Goal: Task Accomplishment & Management: Use online tool/utility

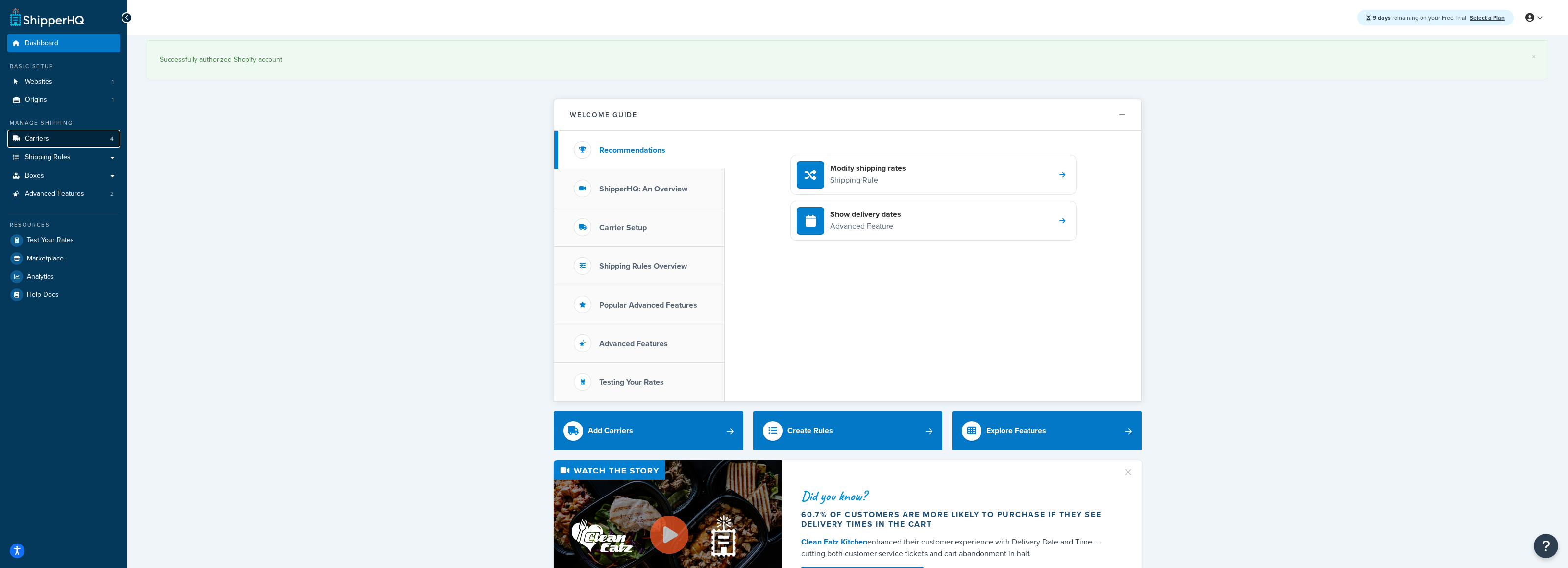
click at [70, 142] on link "Carriers 4" at bounding box center [63, 139] width 113 height 18
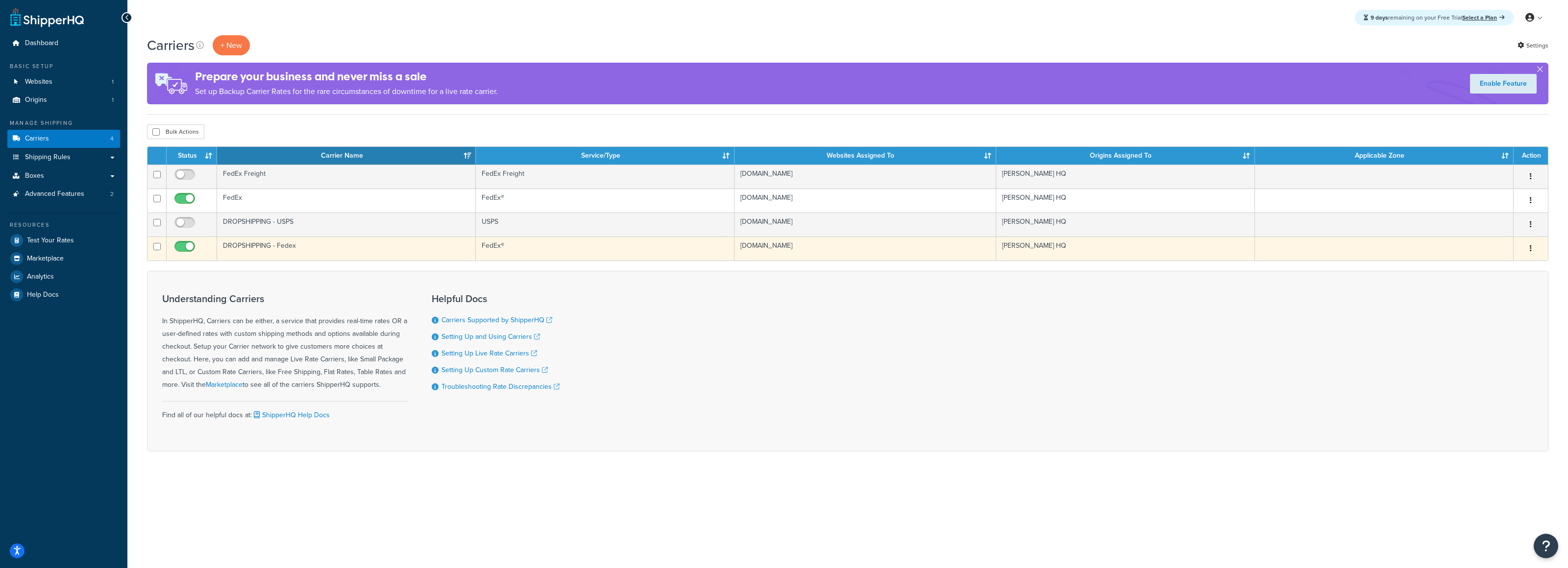
click at [366, 254] on td "DROPSHIPPING - Fedex" at bounding box center [346, 248] width 259 height 24
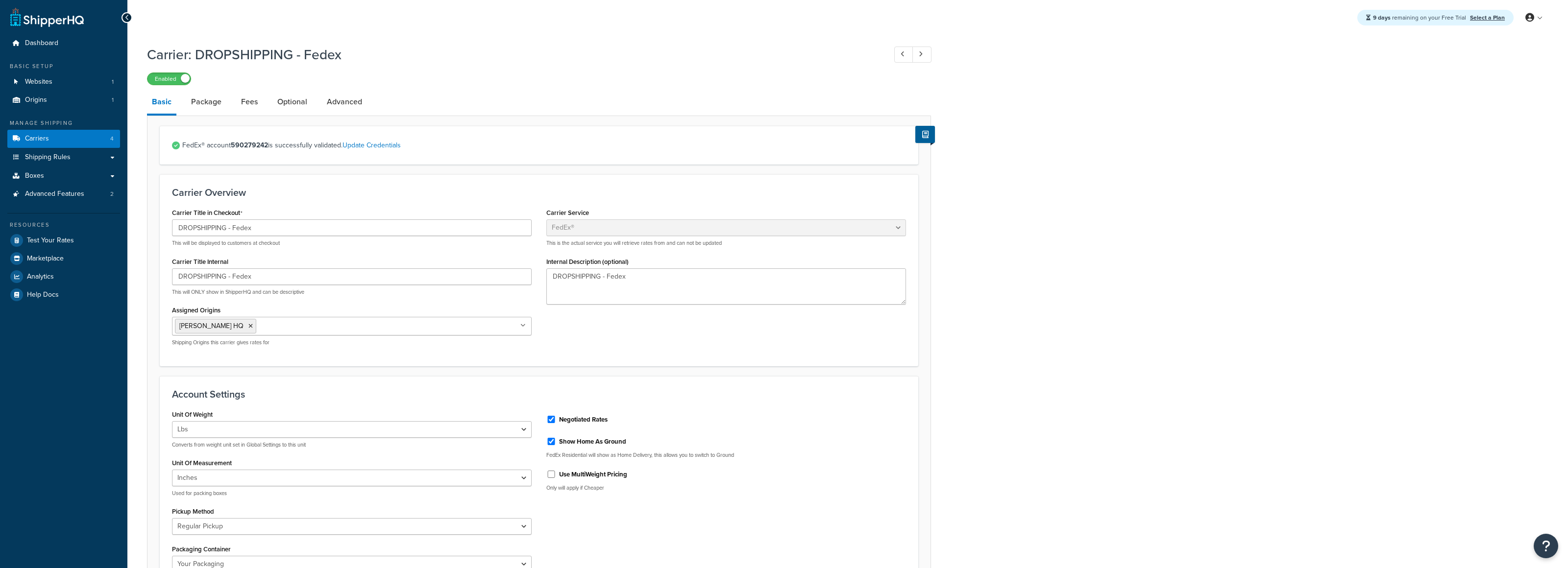
select select "fedEx"
select select "REGULAR_PICKUP"
select select "YOUR_PACKAGING"
click at [246, 98] on link "Fees" at bounding box center [249, 102] width 27 height 24
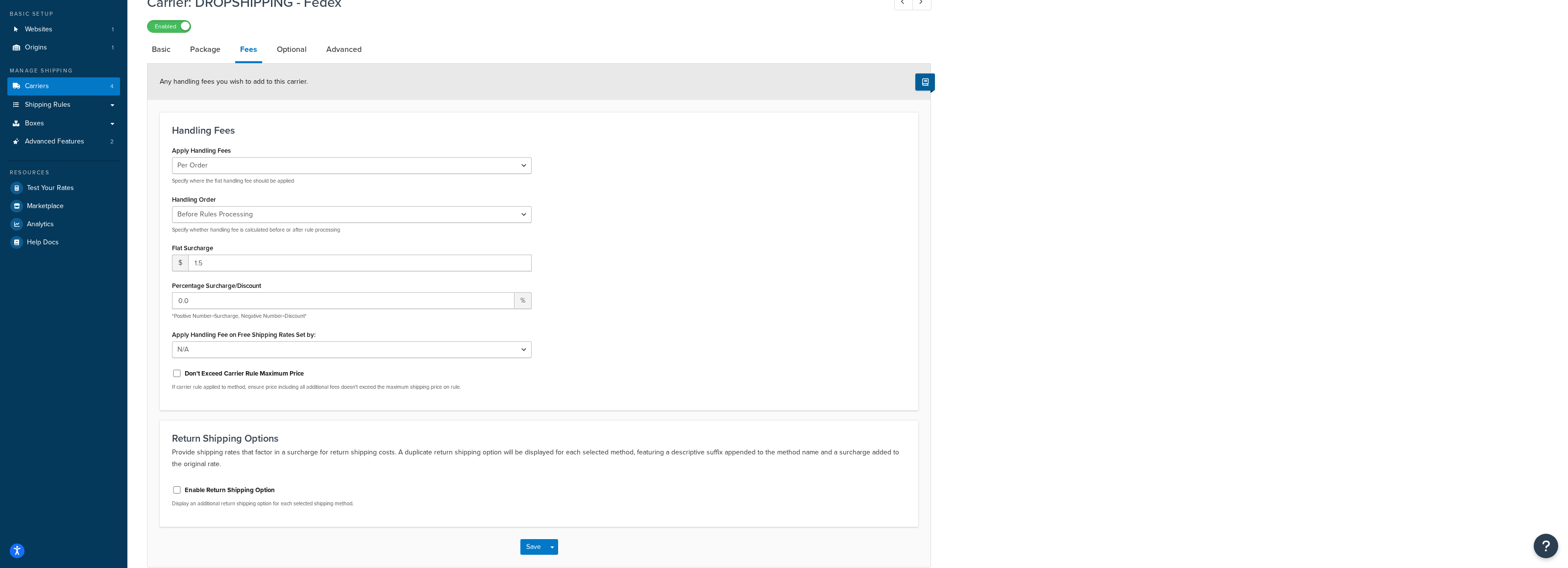
scroll to position [55, 0]
click at [521, 259] on input "2.5" at bounding box center [360, 260] width 344 height 17
click at [521, 259] on input "3.5" at bounding box center [360, 260] width 344 height 17
click at [521, 260] on input "4.5" at bounding box center [360, 260] width 344 height 17
click at [521, 260] on input "5.5" at bounding box center [360, 260] width 344 height 17
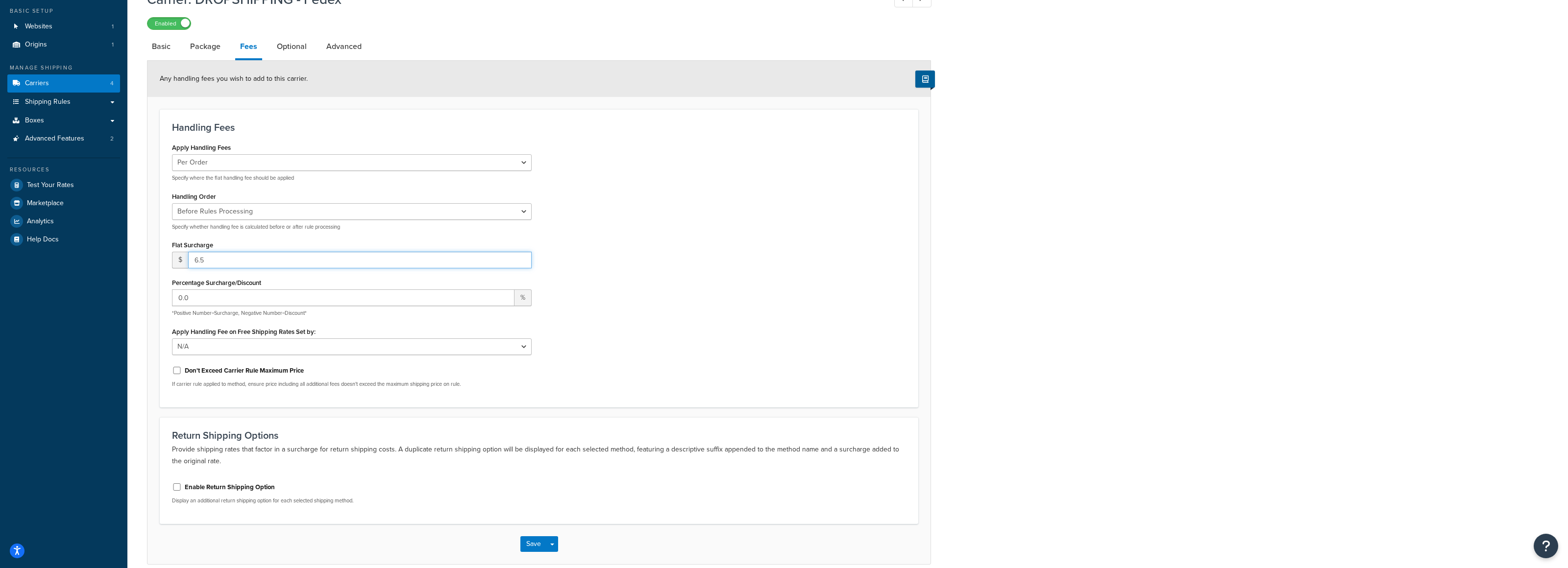
click at [521, 260] on input "6.5" at bounding box center [360, 260] width 344 height 17
click at [521, 260] on input "7.5" at bounding box center [360, 260] width 344 height 17
click at [521, 260] on input "8.5" at bounding box center [360, 260] width 344 height 17
click at [521, 260] on input "9.5" at bounding box center [360, 260] width 344 height 17
click at [521, 259] on input "10.5" at bounding box center [360, 260] width 344 height 17
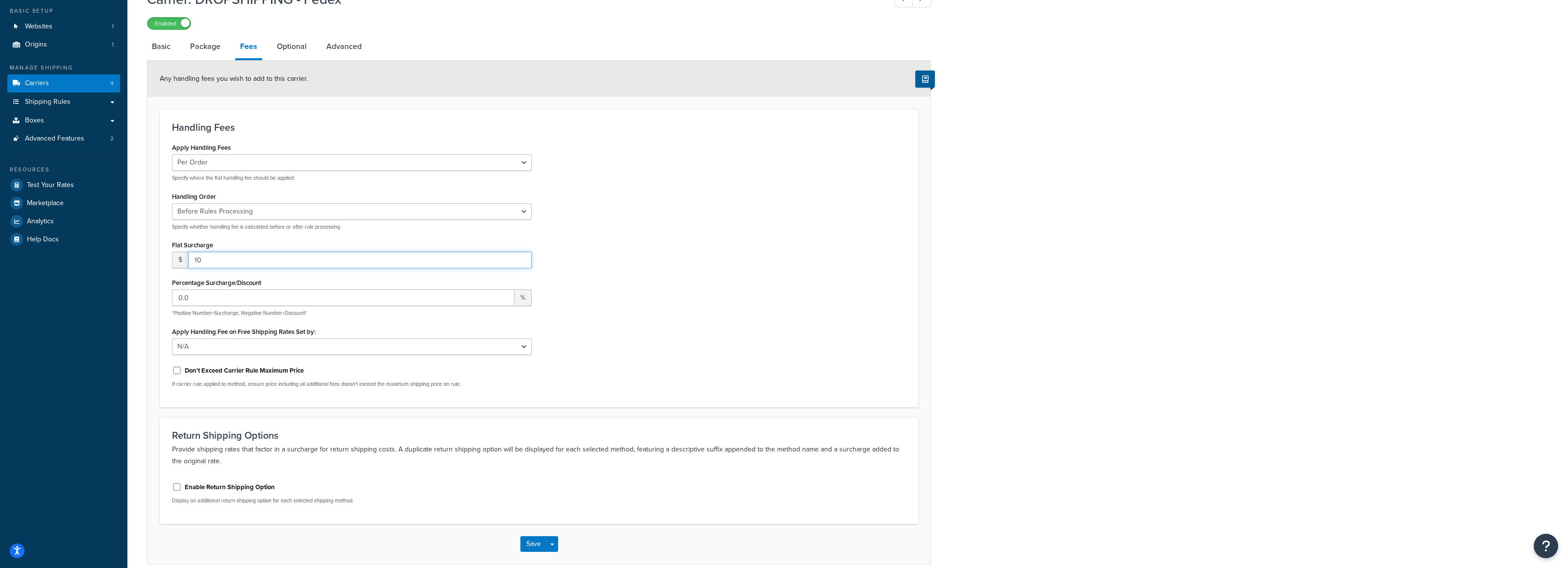
type input "10"
click at [784, 266] on div "Apply Handling Fees Per Order Per Item Per Package Specify where the flat handl…" at bounding box center [539, 268] width 749 height 255
click at [165, 47] on link "Basic" at bounding box center [161, 46] width 29 height 24
select select "fedEx"
select select "REGULAR_PICKUP"
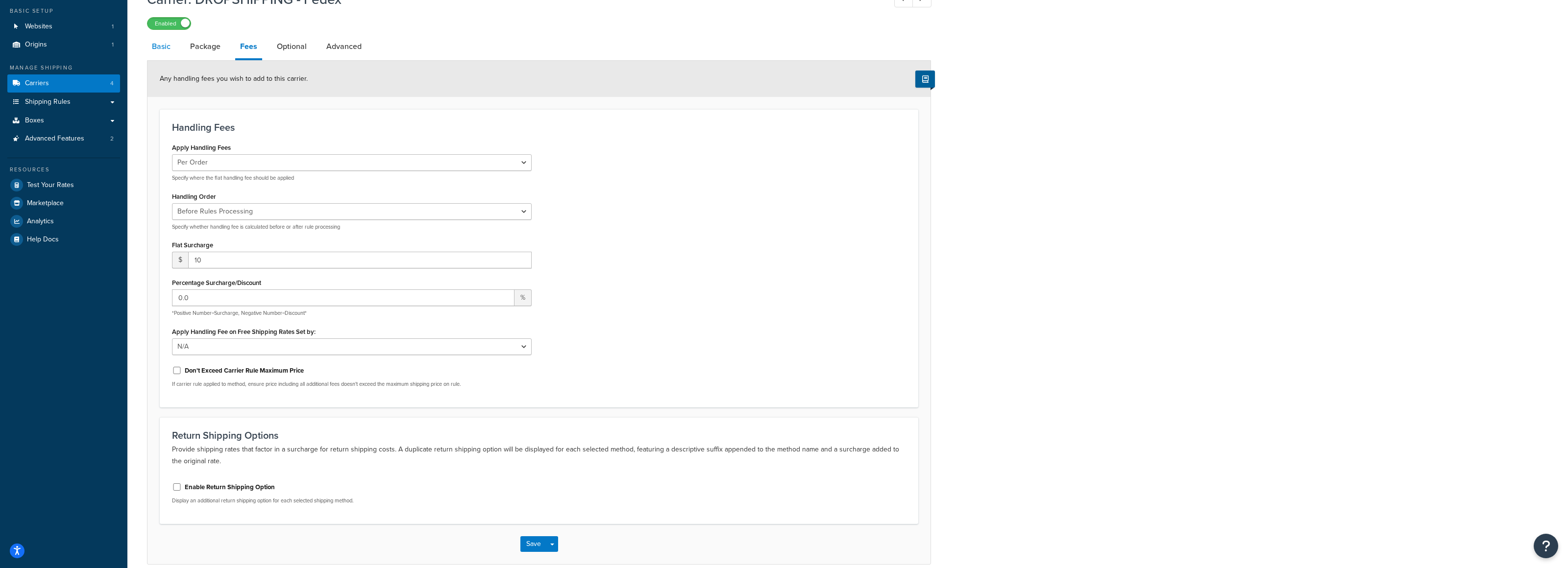
select select "YOUR_PACKAGING"
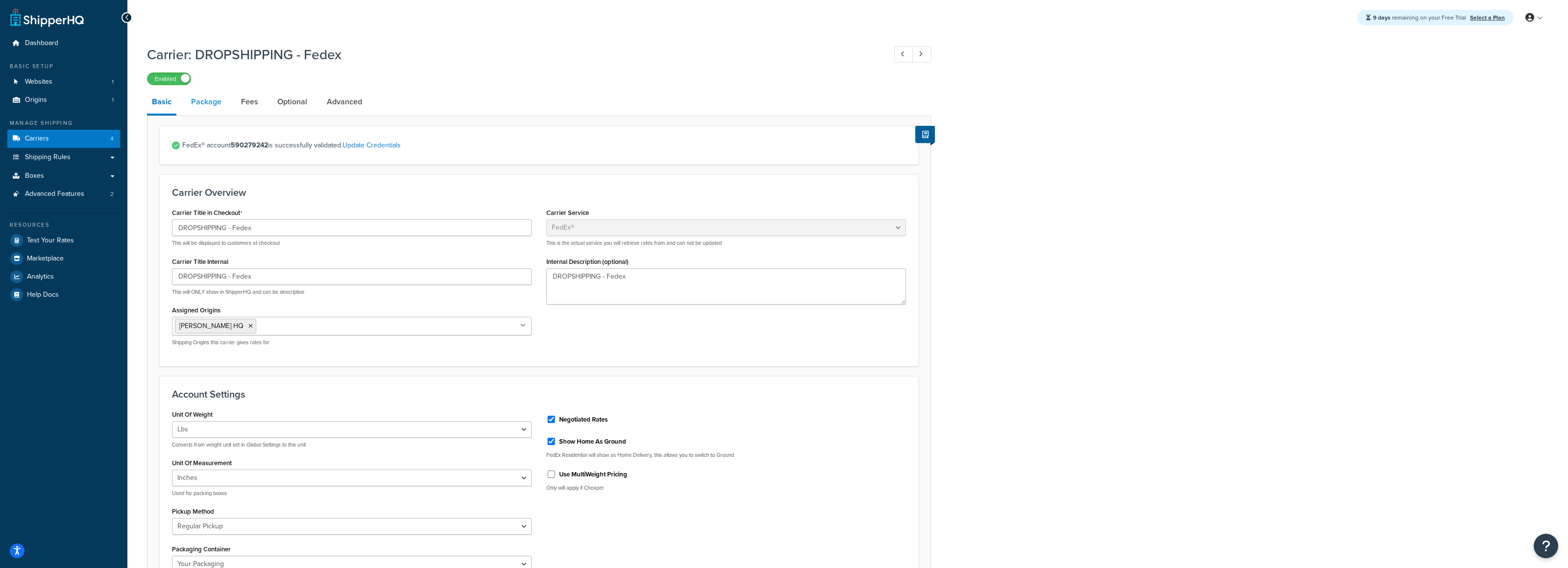
click at [215, 111] on link "Package" at bounding box center [206, 102] width 40 height 24
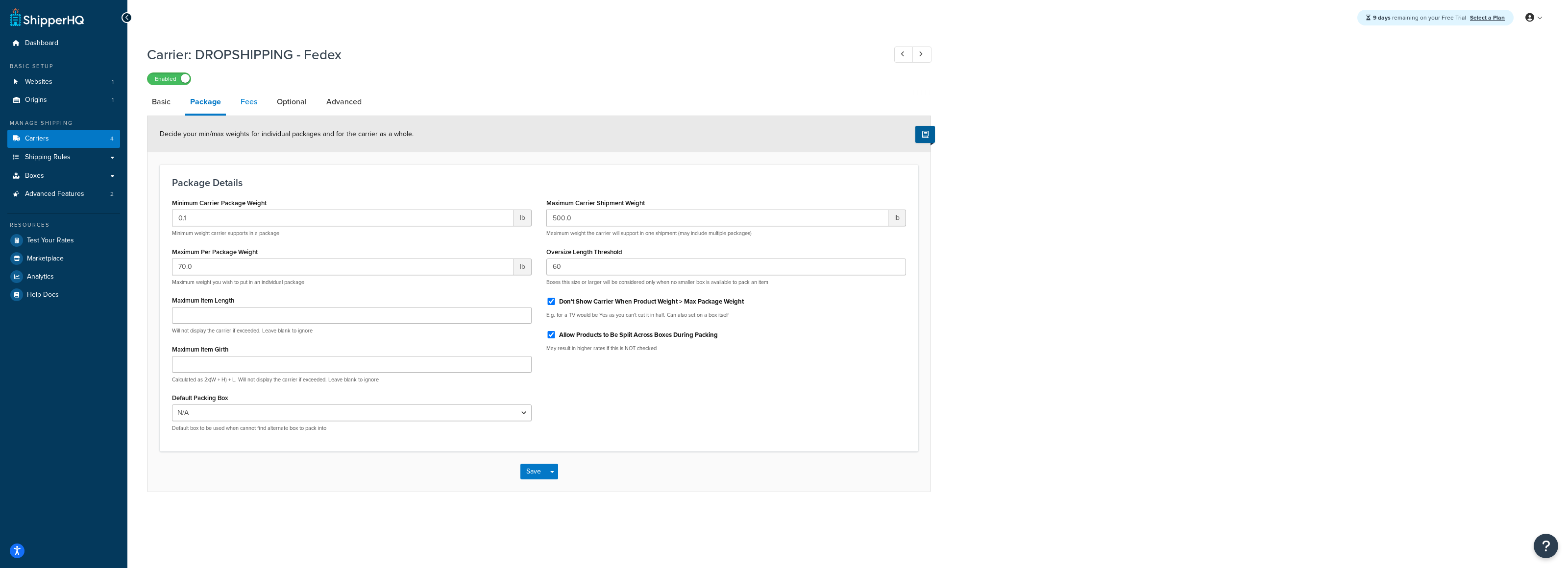
click at [256, 103] on link "Fees" at bounding box center [249, 102] width 27 height 24
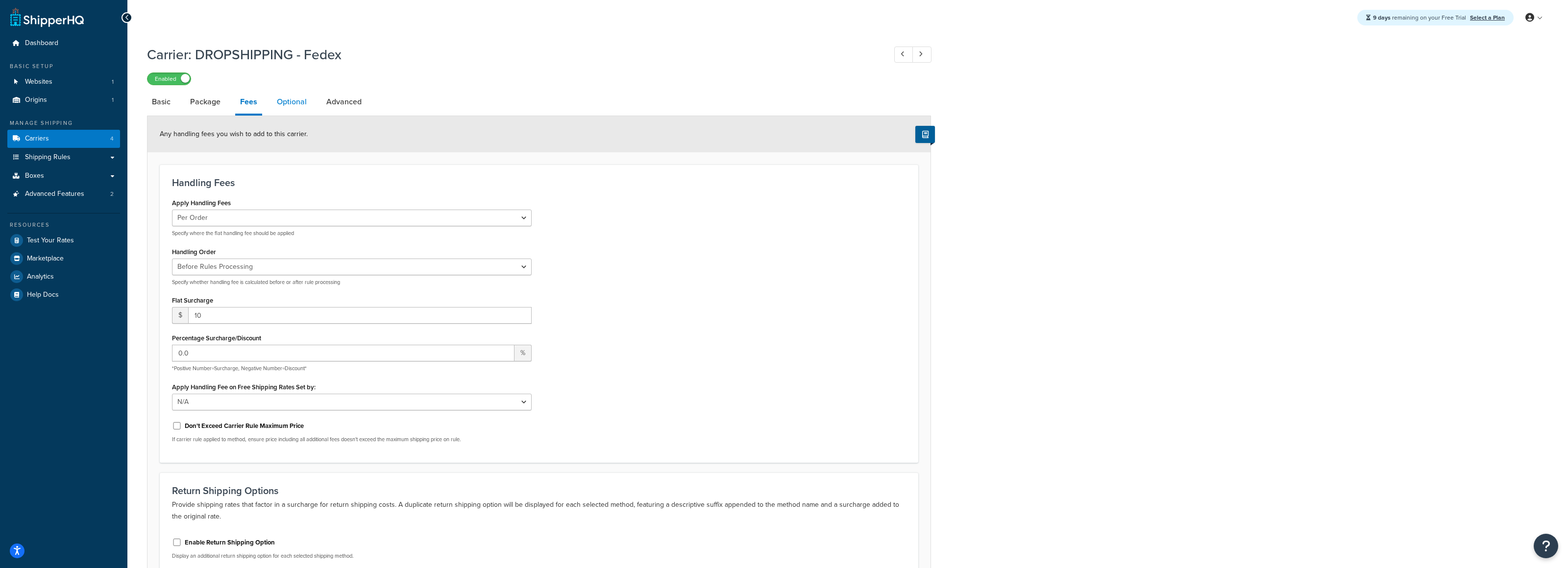
click at [301, 104] on link "Optional" at bounding box center [291, 102] width 40 height 24
select select "business"
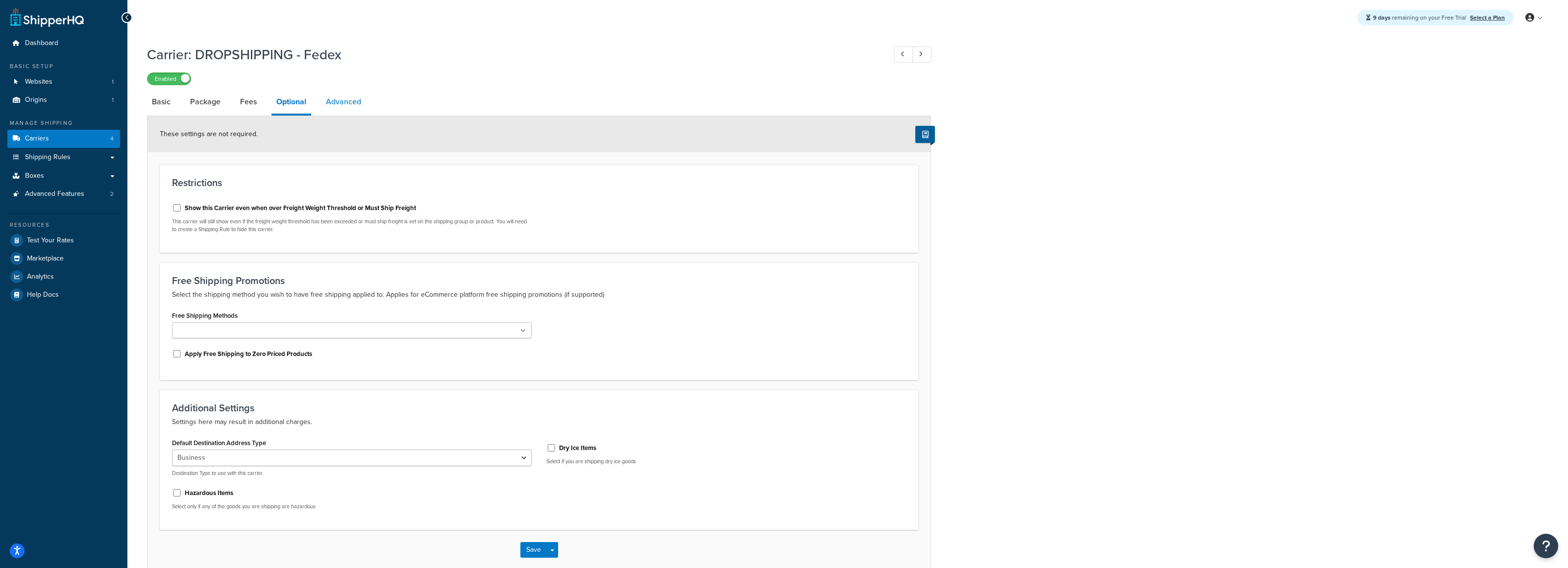
click at [352, 101] on link "Advanced" at bounding box center [343, 102] width 45 height 24
select select "false"
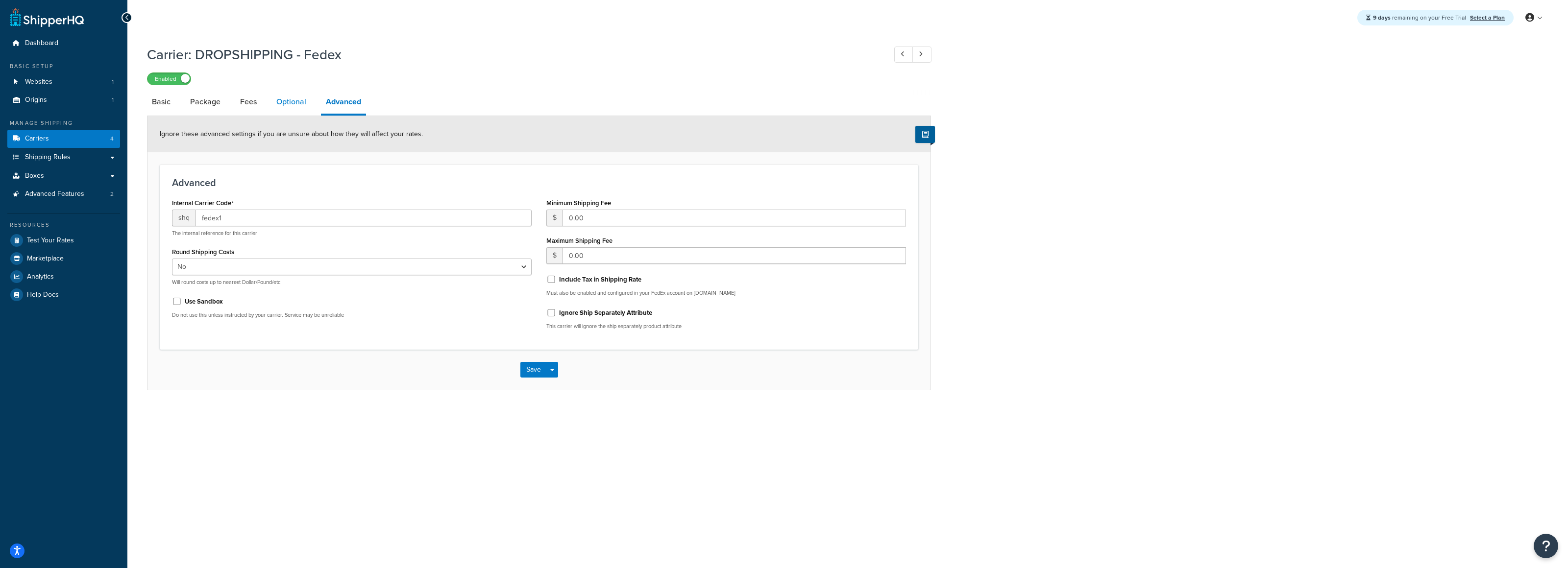
click at [299, 101] on link "Optional" at bounding box center [291, 102] width 40 height 24
select select "business"
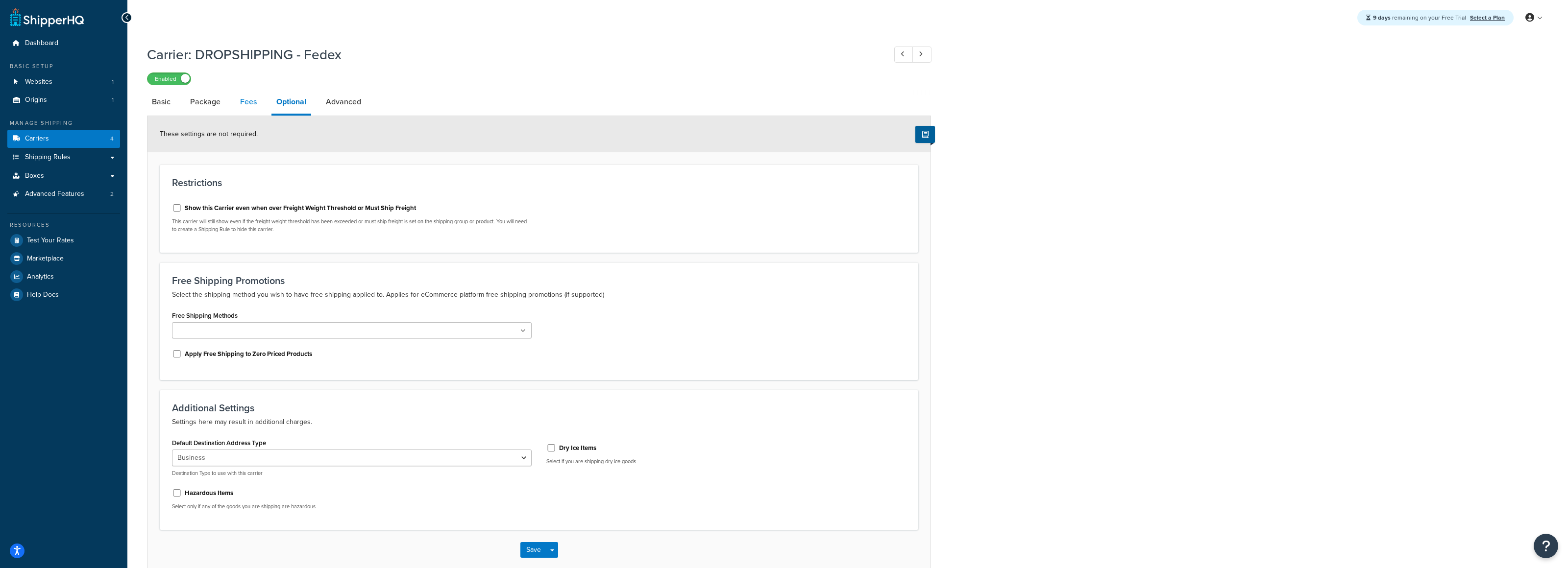
click at [248, 102] on link "Fees" at bounding box center [248, 102] width 27 height 24
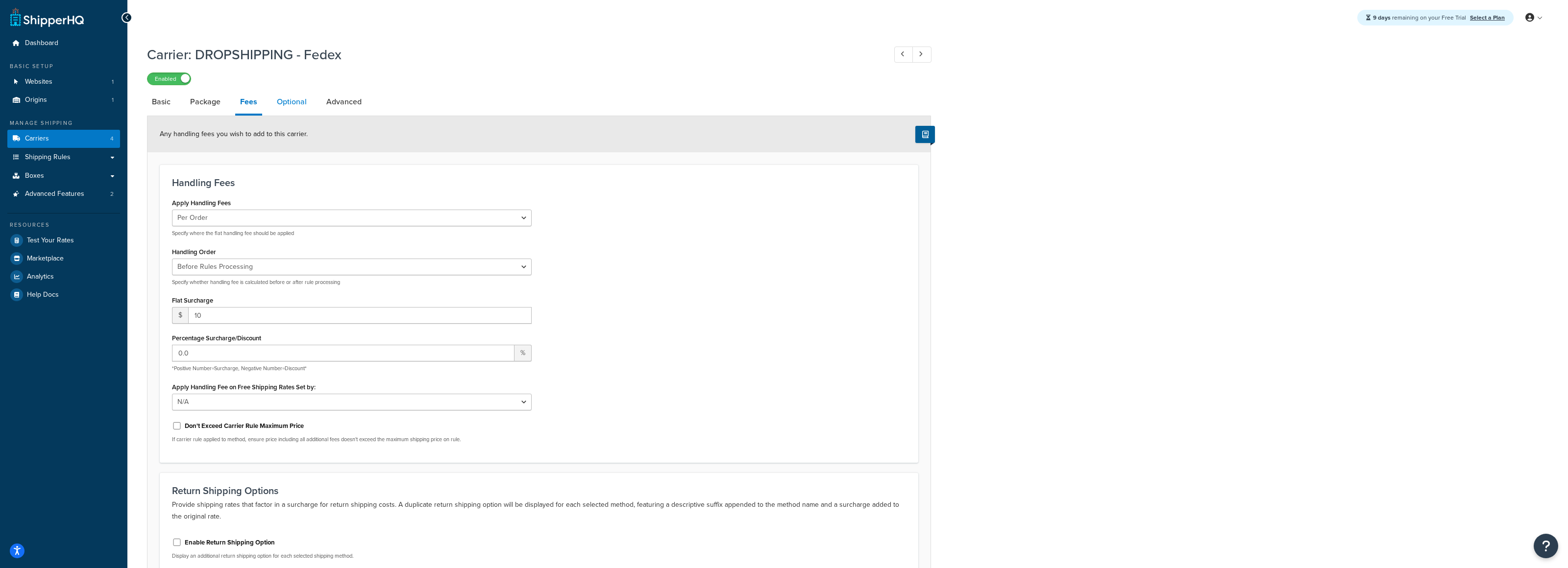
click at [272, 102] on link "Optional" at bounding box center [291, 102] width 40 height 24
select select "business"
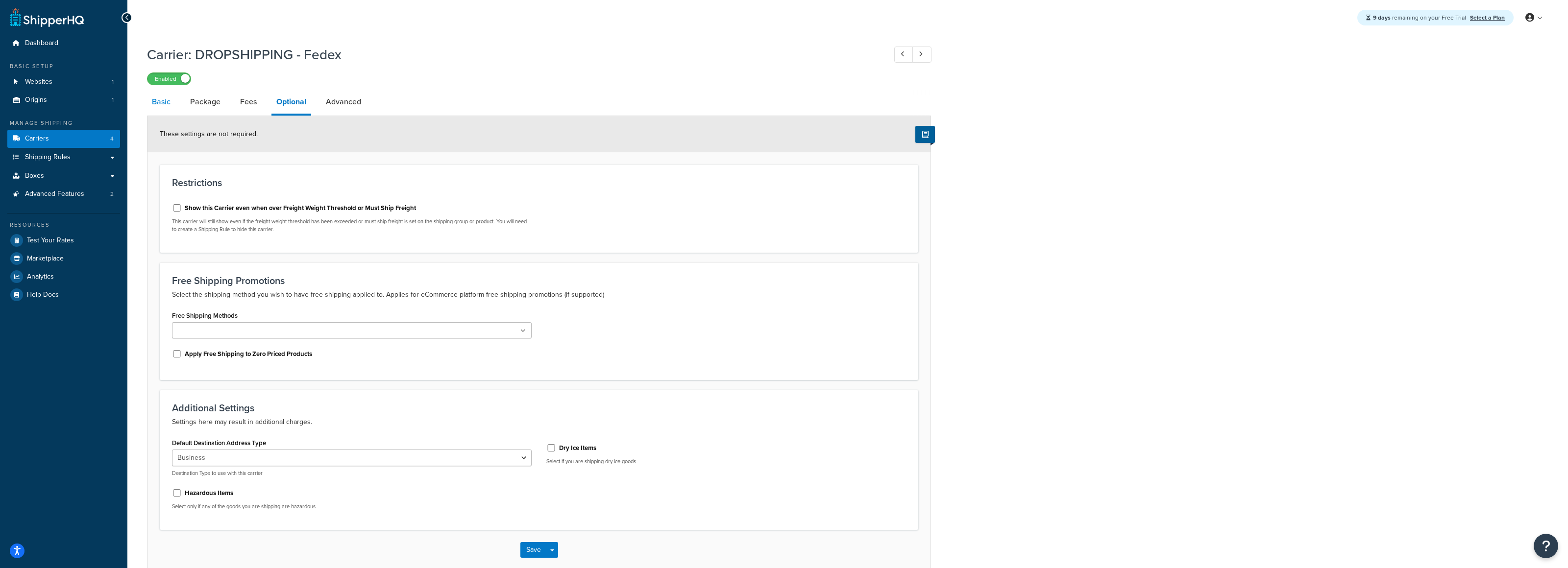
click at [170, 105] on link "Basic" at bounding box center [161, 102] width 29 height 24
select select "fedEx"
select select "REGULAR_PICKUP"
select select "YOUR_PACKAGING"
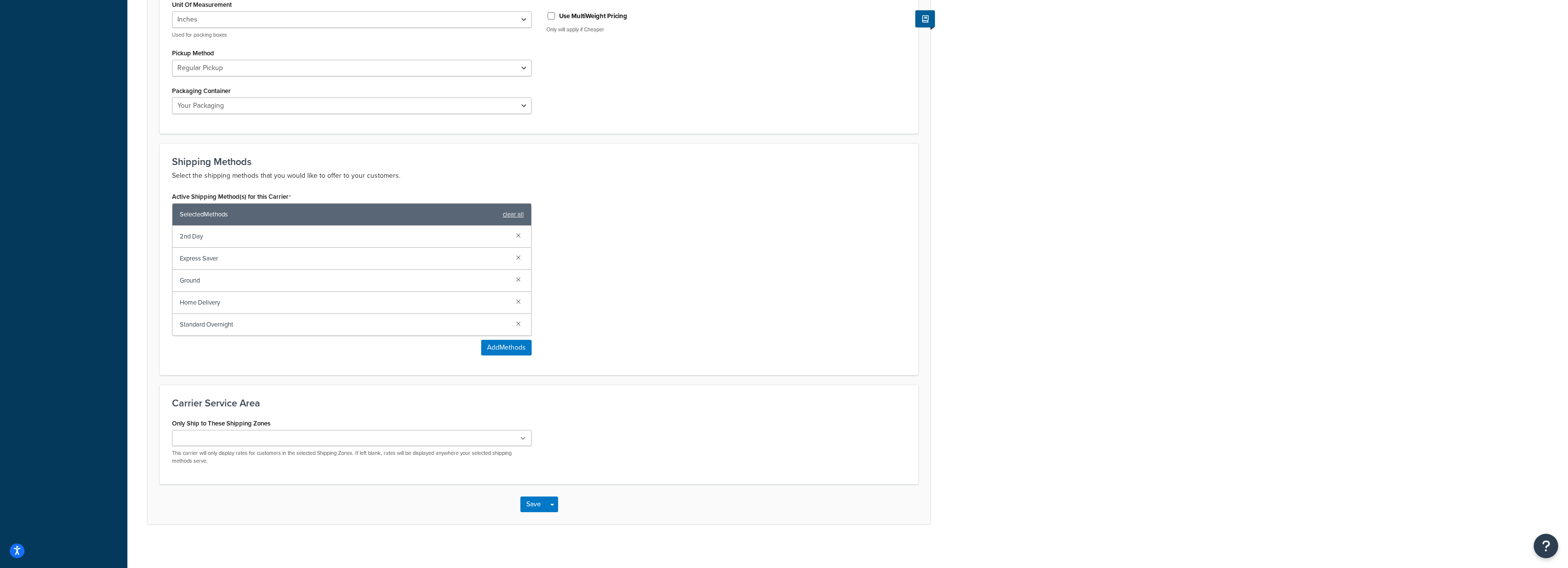
scroll to position [468, 0]
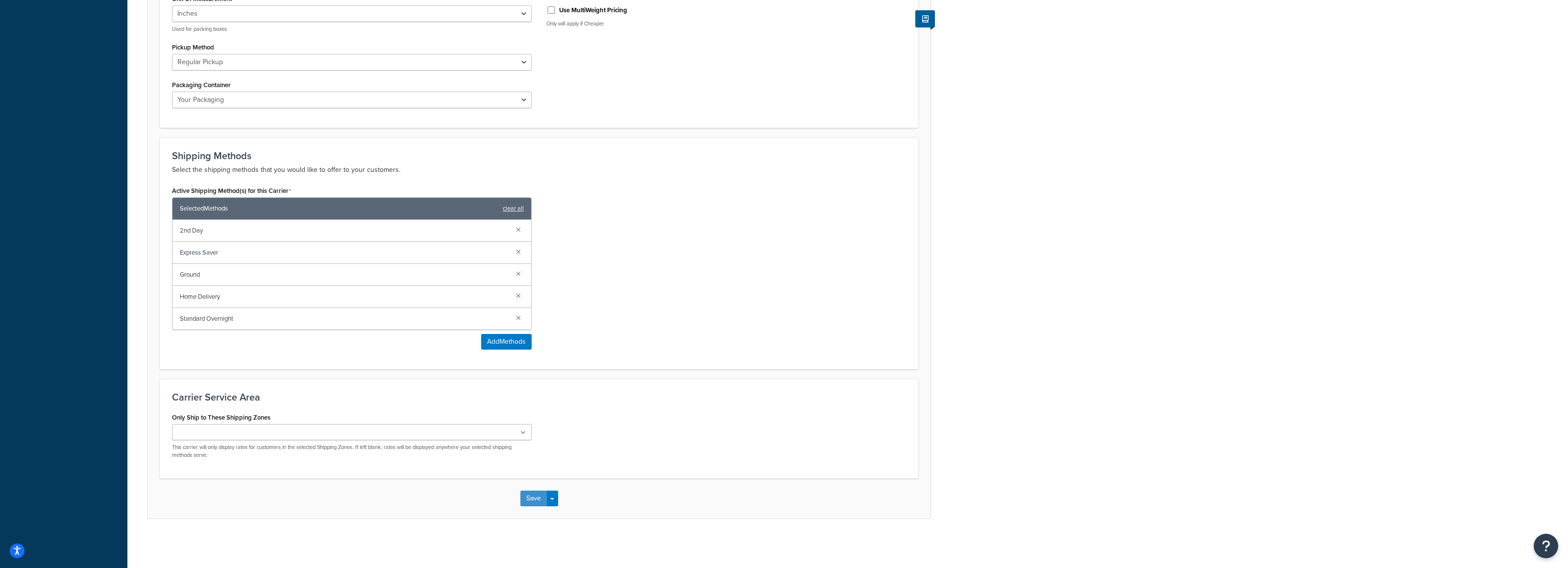
click at [537, 503] on button "Save" at bounding box center [534, 499] width 27 height 16
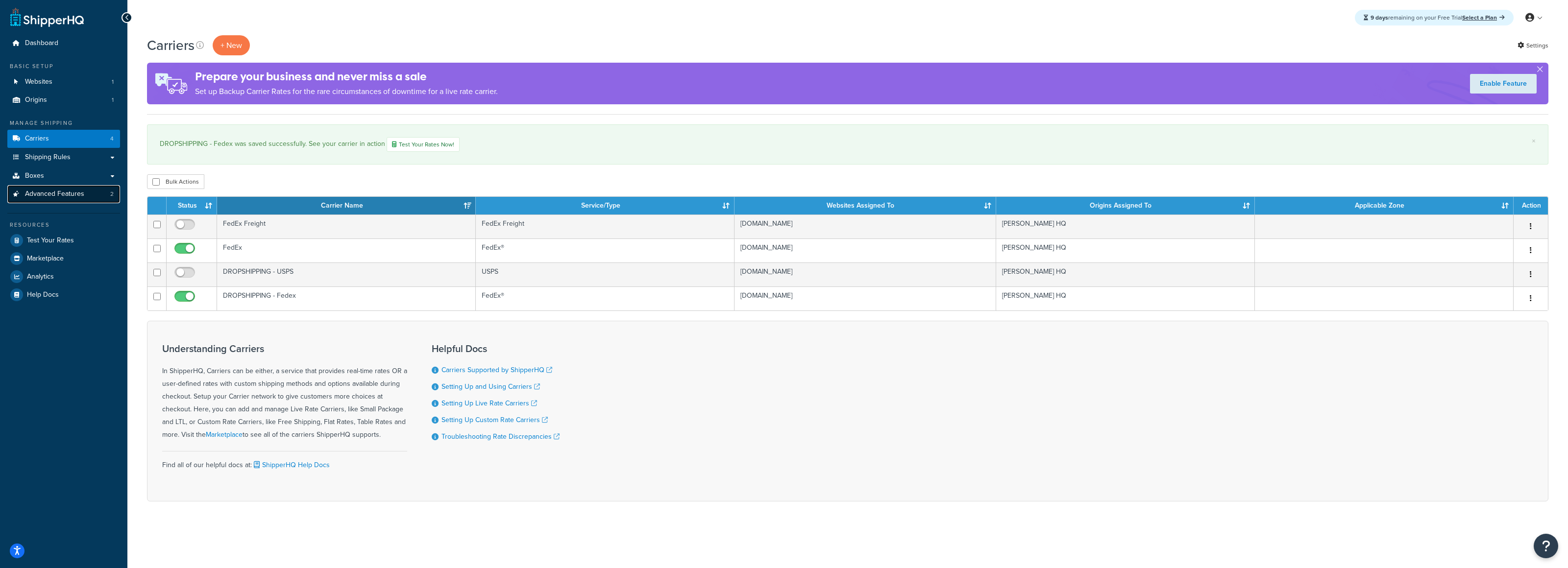
click at [39, 198] on span "Advanced Features" at bounding box center [54, 194] width 59 height 8
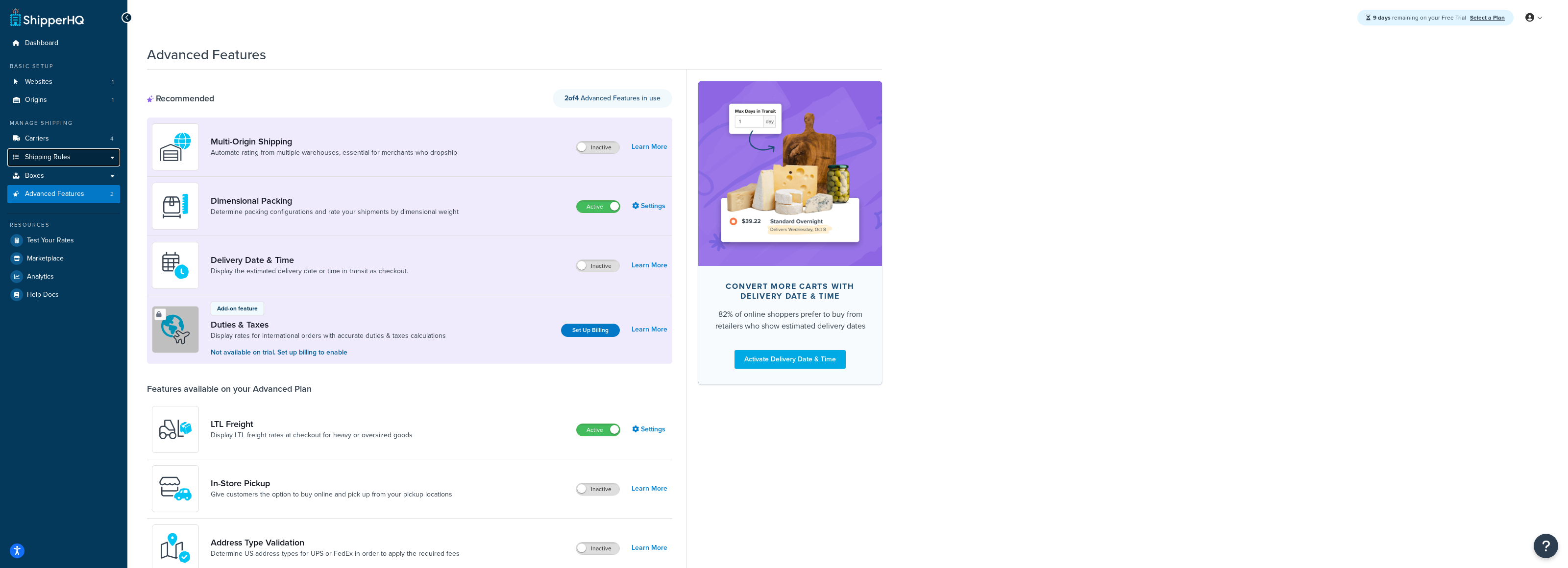
click at [54, 158] on span "Shipping Rules" at bounding box center [48, 157] width 46 height 8
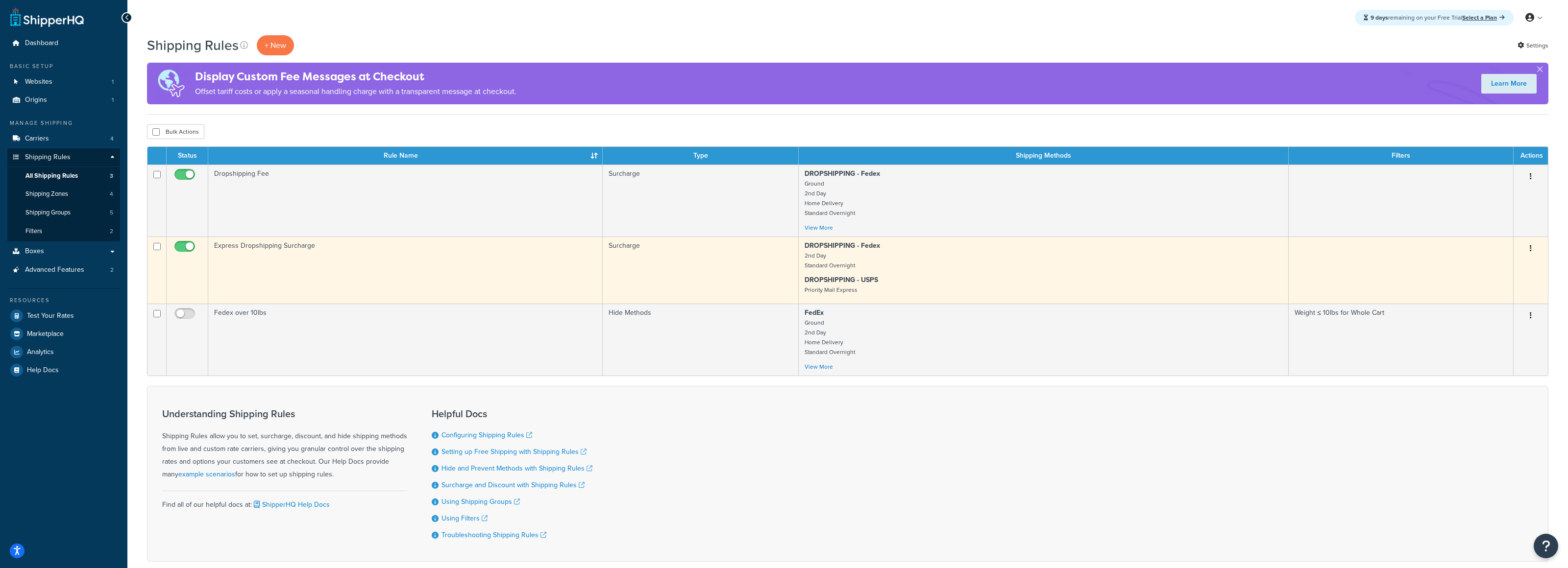
click at [463, 256] on td "Express Dropshipping Surcharge" at bounding box center [406, 270] width 394 height 67
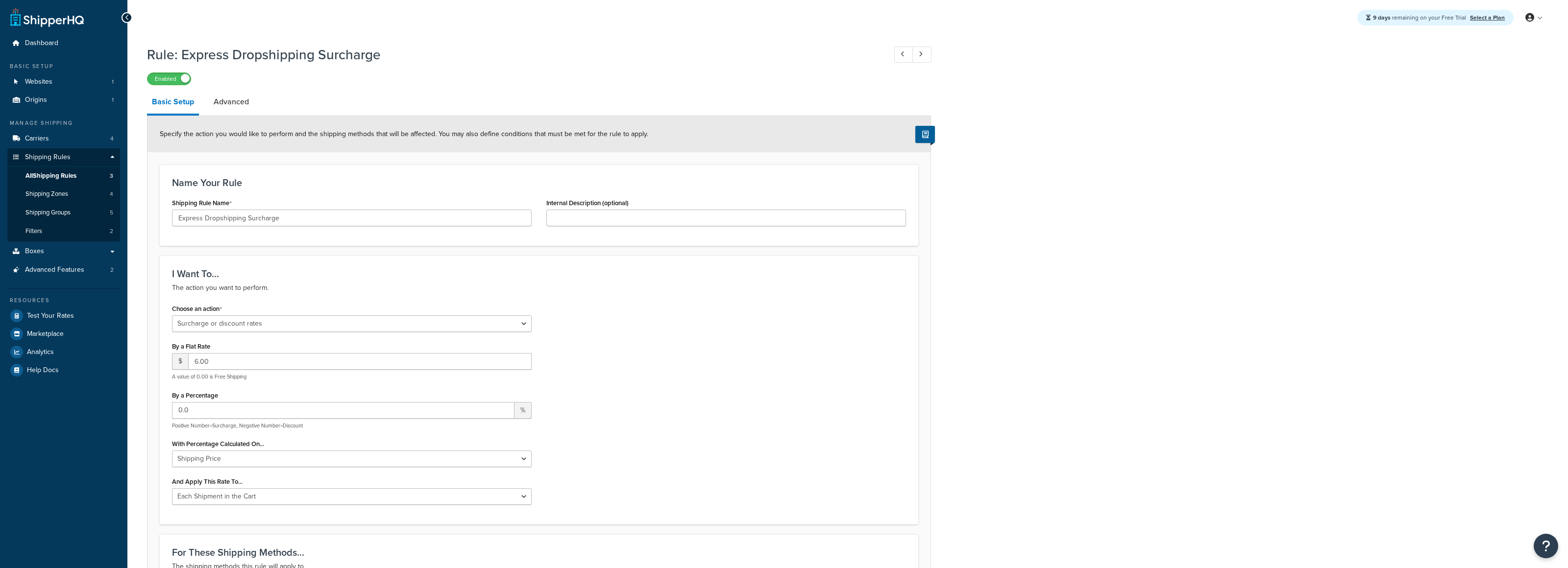
select select "SURCHARGE"
click at [72, 172] on span "All Shipping Rules" at bounding box center [51, 176] width 51 height 8
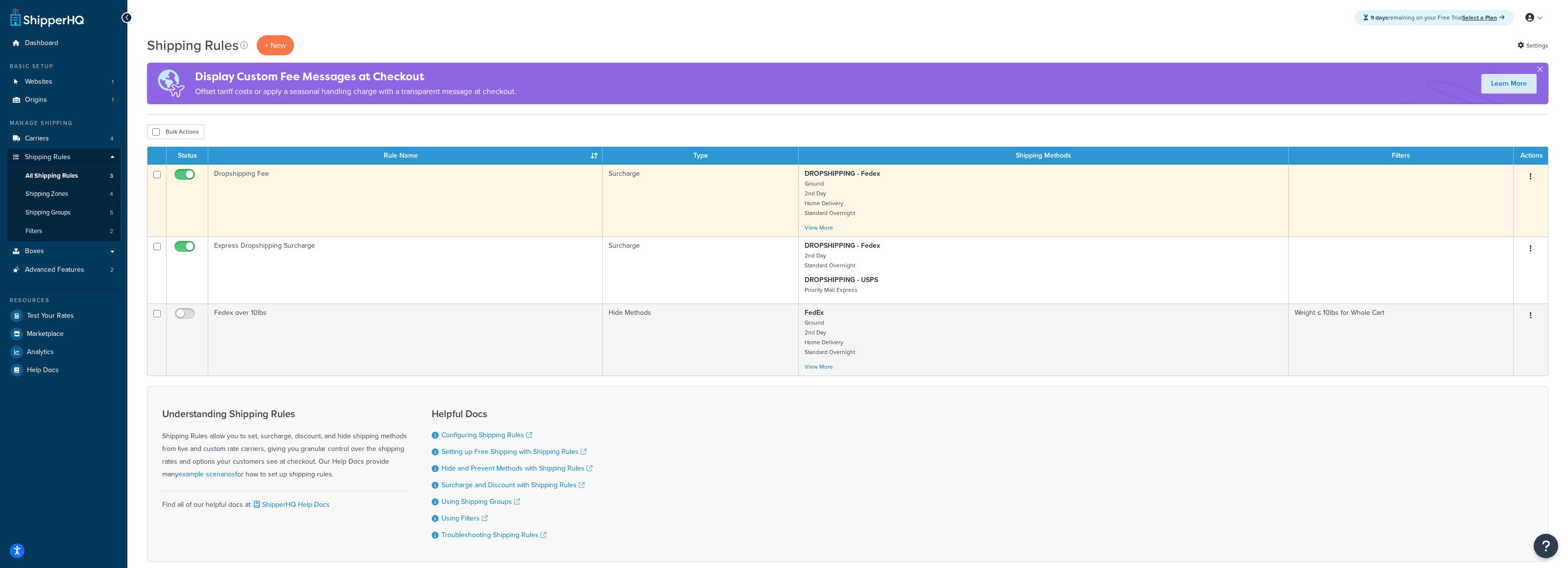
click at [328, 184] on td "Dropshipping Fee" at bounding box center [406, 200] width 394 height 72
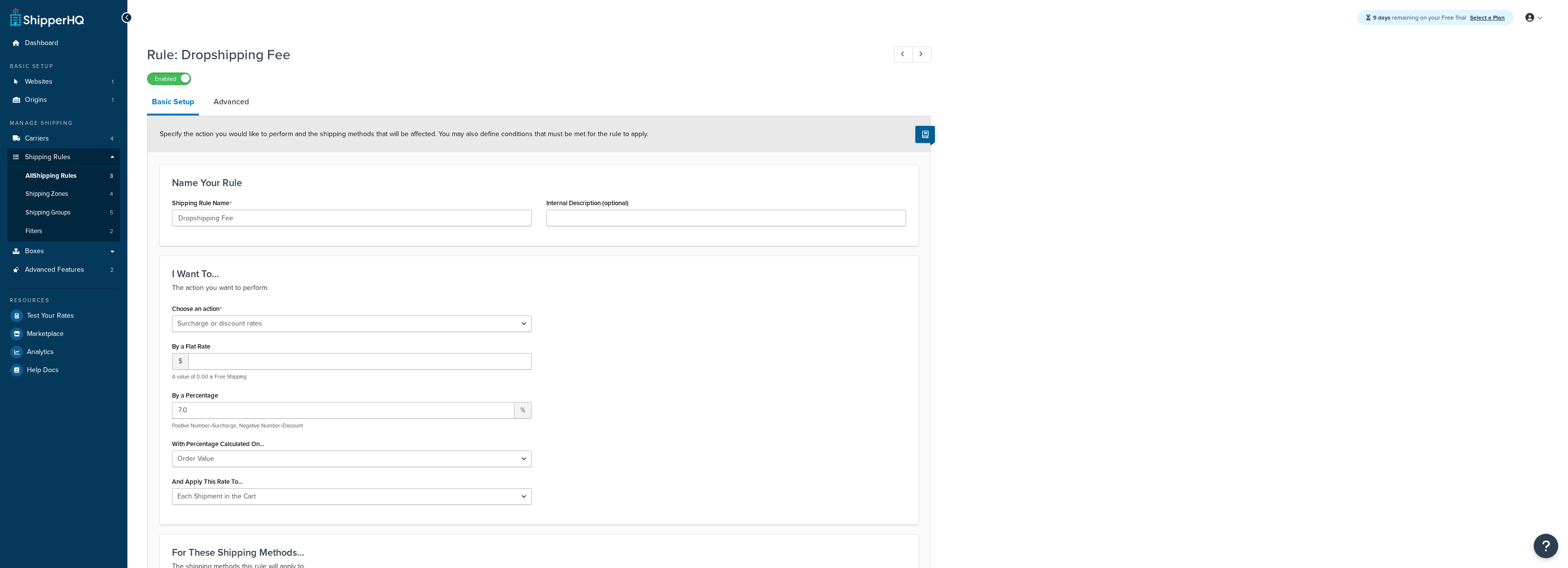
select select "SURCHARGE"
select select "ORDER"
click at [65, 176] on span "All Shipping Rules" at bounding box center [51, 176] width 51 height 8
click at [39, 46] on span "Dashboard" at bounding box center [41, 43] width 33 height 8
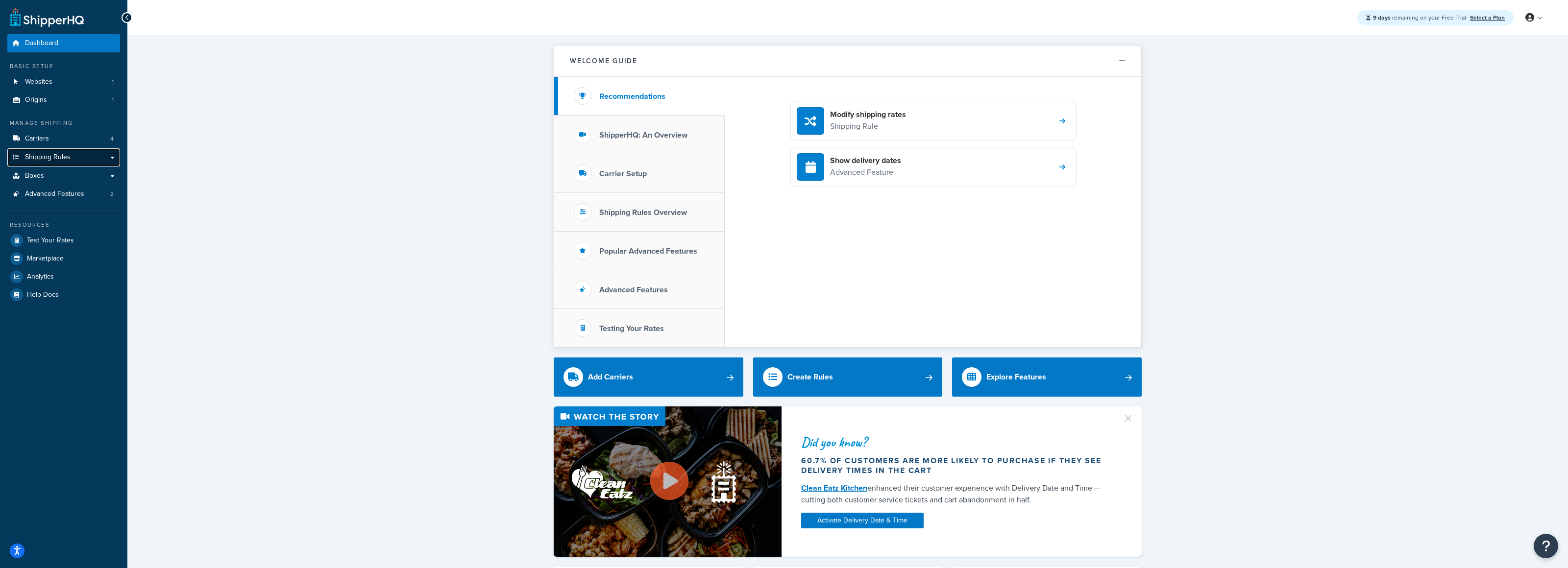
click at [68, 161] on span "Shipping Rules" at bounding box center [48, 157] width 46 height 8
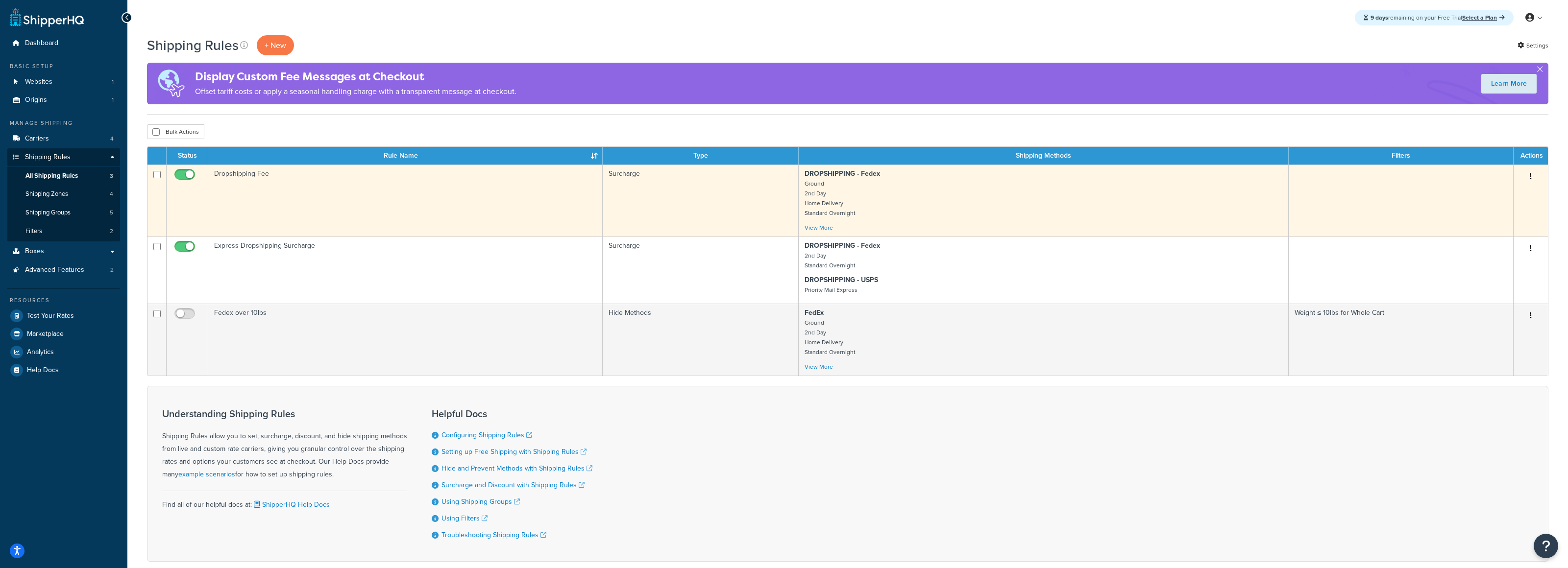
click at [385, 191] on td "Dropshipping Fee" at bounding box center [406, 200] width 394 height 72
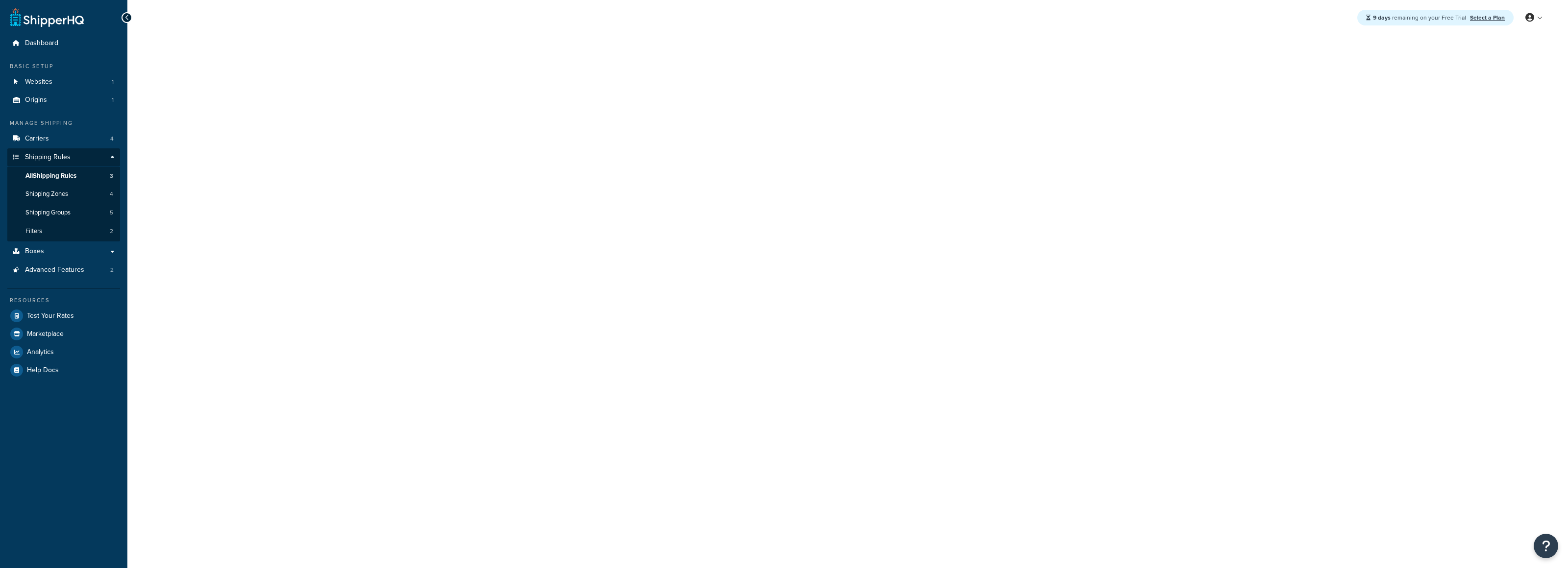
select select "SURCHARGE"
select select "ORDER"
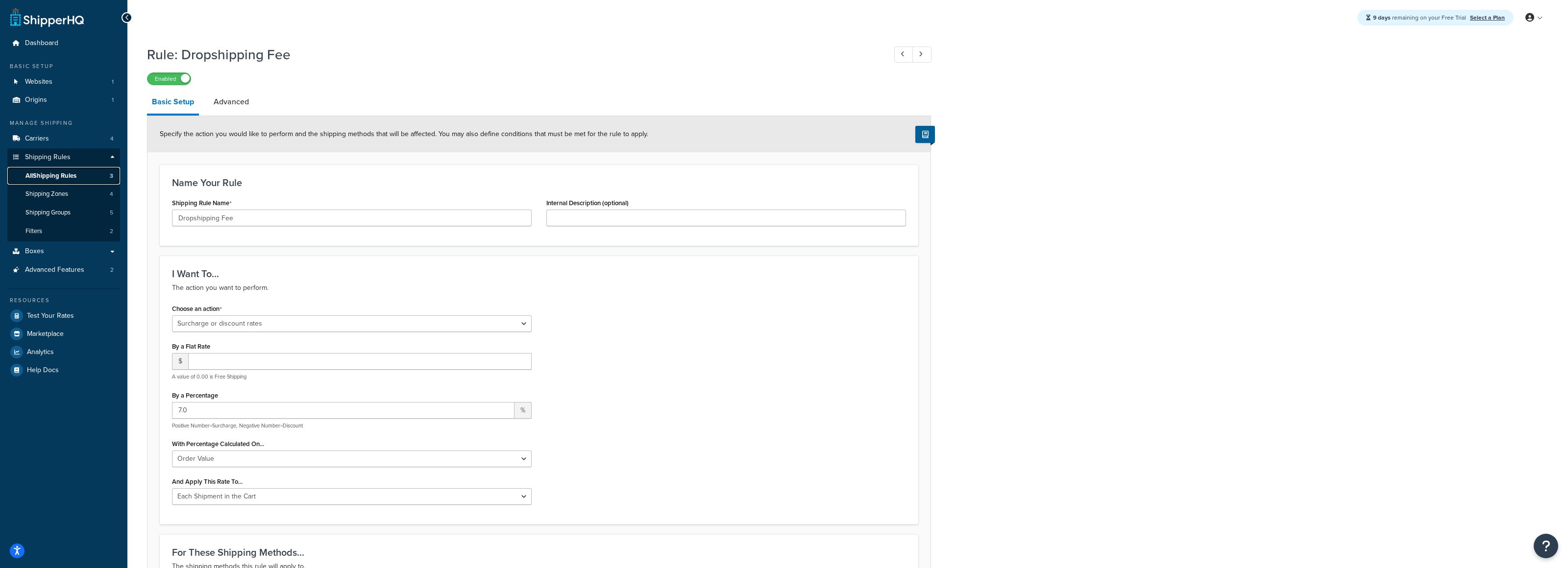
click at [61, 179] on span "All Shipping Rules" at bounding box center [51, 176] width 51 height 8
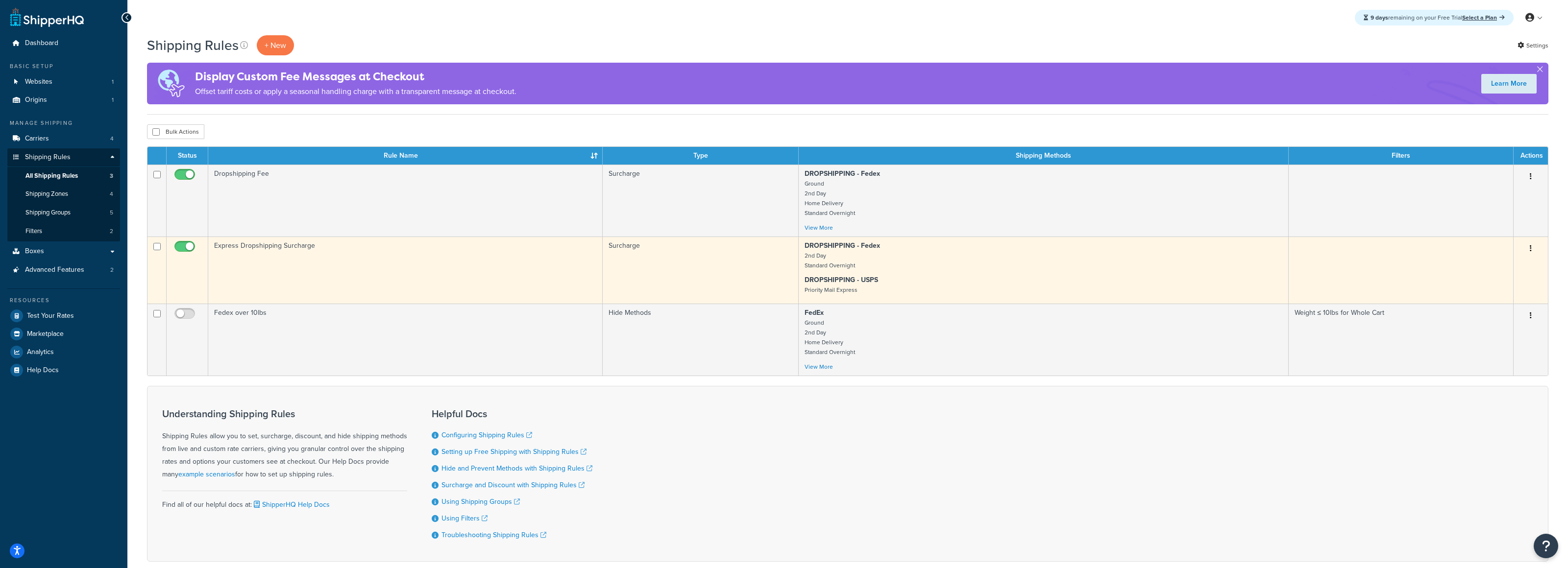
click at [419, 269] on td "Express Dropshipping Surcharge" at bounding box center [406, 270] width 394 height 67
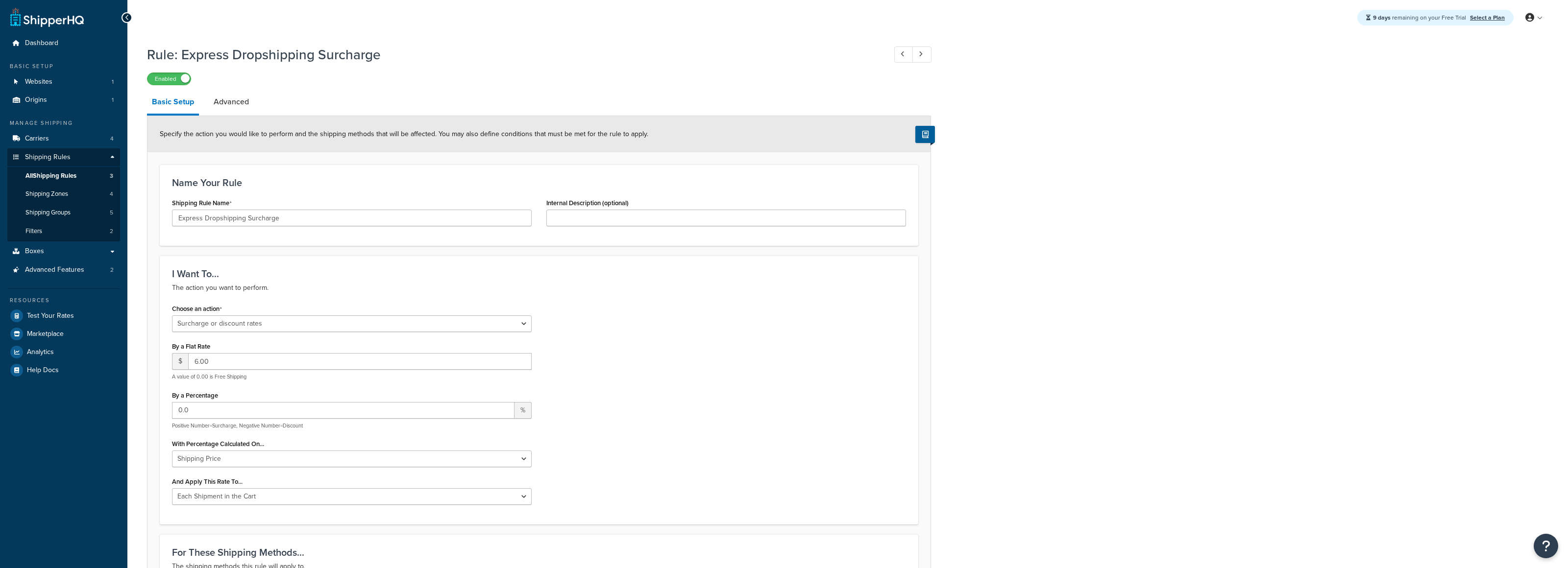
select select "SURCHARGE"
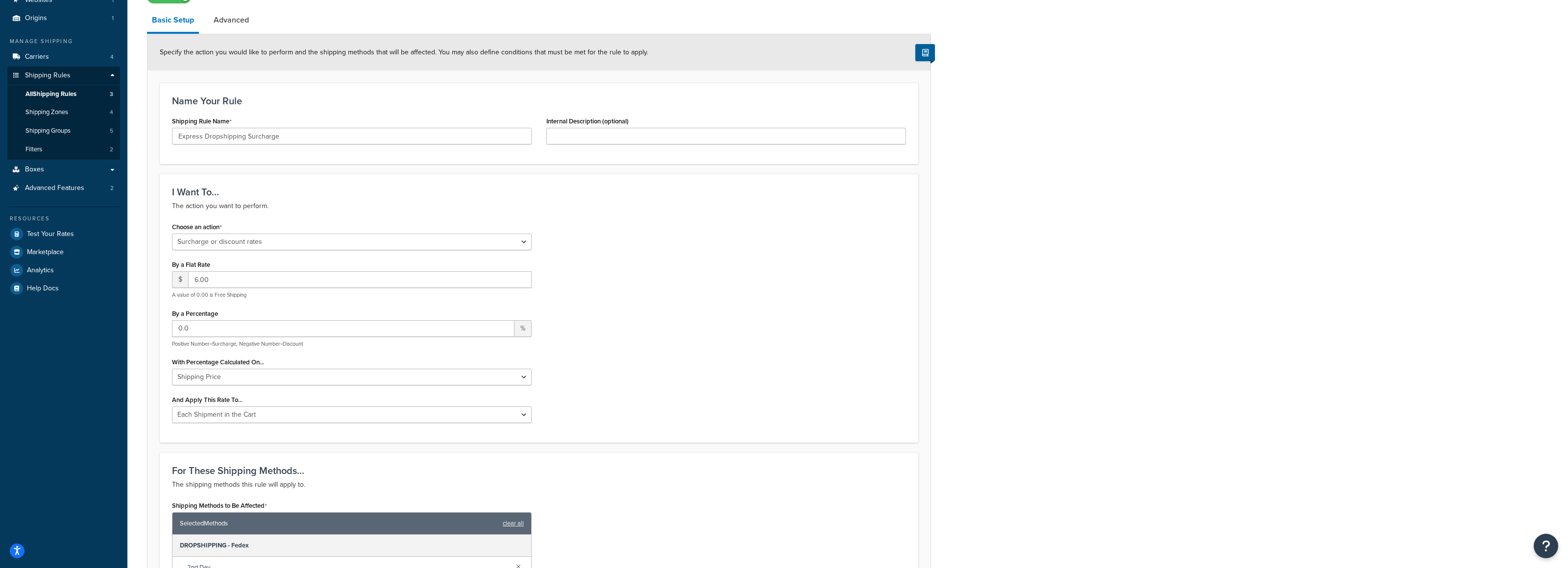
scroll to position [82, 0]
click at [73, 92] on span "All Shipping Rules" at bounding box center [51, 95] width 51 height 8
